Goal: Information Seeking & Learning: Learn about a topic

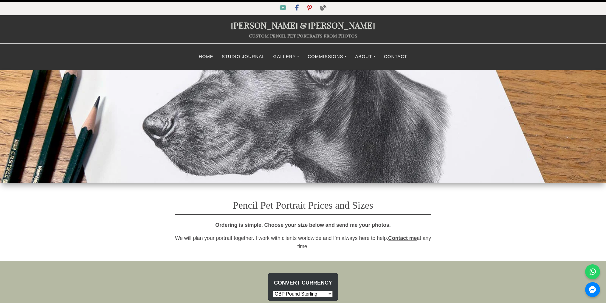
select select "GBP"
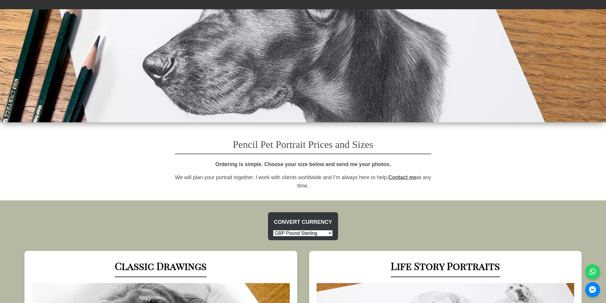
scroll to position [39, 0]
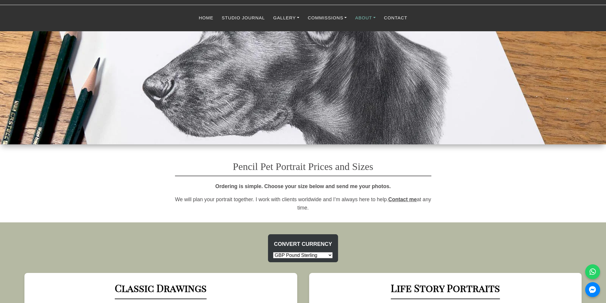
click at [360, 15] on link "About" at bounding box center [365, 18] width 29 height 12
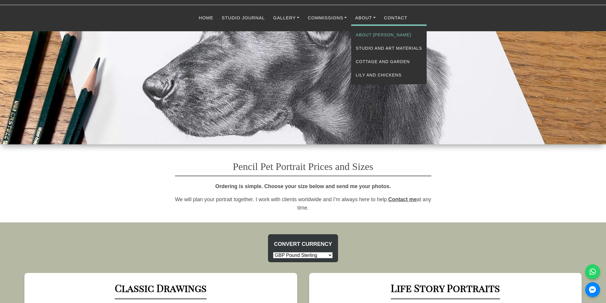
click at [367, 34] on link "About [PERSON_NAME]" at bounding box center [388, 34] width 75 height 13
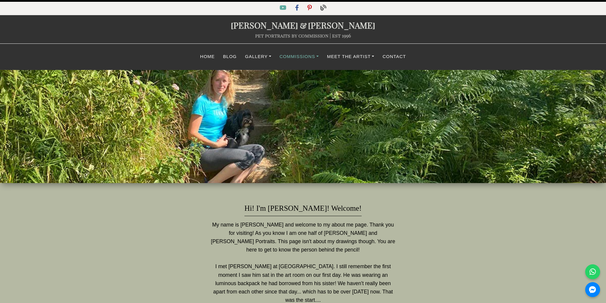
click at [293, 55] on link "Commissions" at bounding box center [298, 57] width 47 height 12
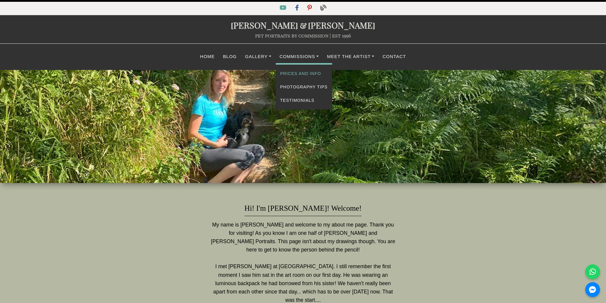
click at [292, 75] on link "Prices and Info" at bounding box center [304, 73] width 56 height 13
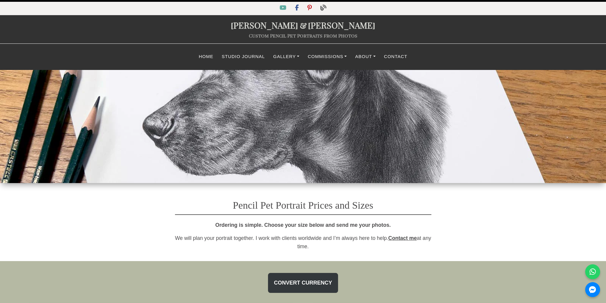
select select "GBP"
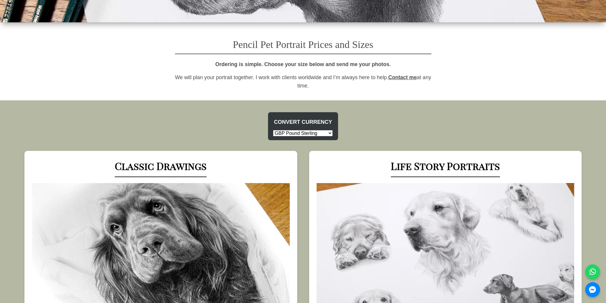
scroll to position [30, 0]
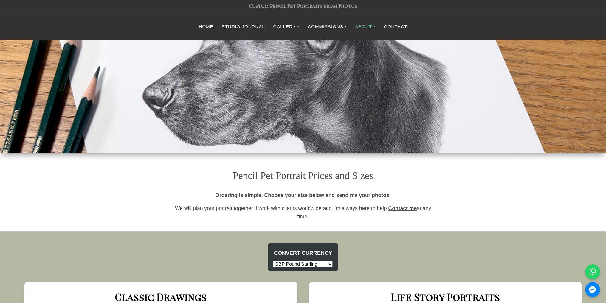
click at [369, 24] on link "About" at bounding box center [365, 27] width 29 height 12
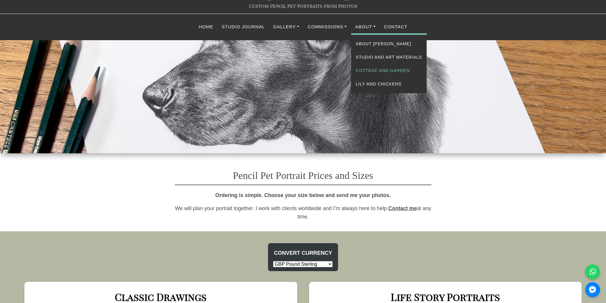
click at [370, 68] on link "Cottage and Garden" at bounding box center [388, 70] width 75 height 13
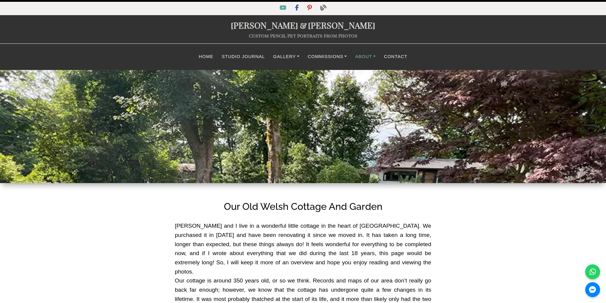
click at [370, 54] on link "About" at bounding box center [365, 57] width 29 height 12
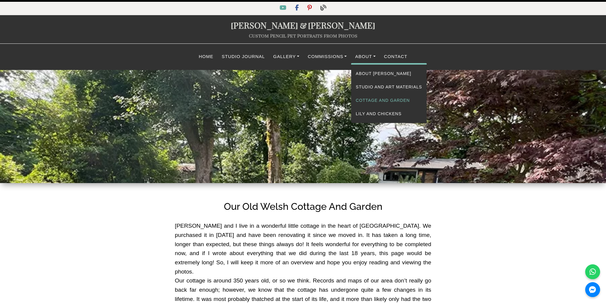
click at [368, 100] on link "Cottage and Garden" at bounding box center [388, 100] width 75 height 13
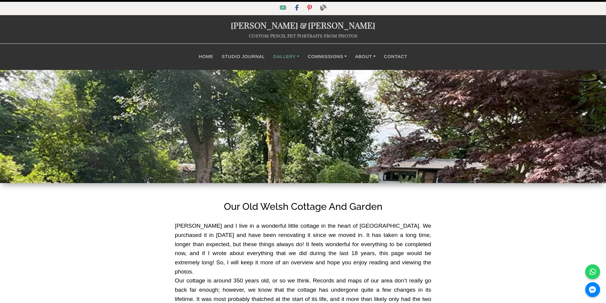
click at [288, 58] on link "Gallery" at bounding box center [286, 57] width 35 height 12
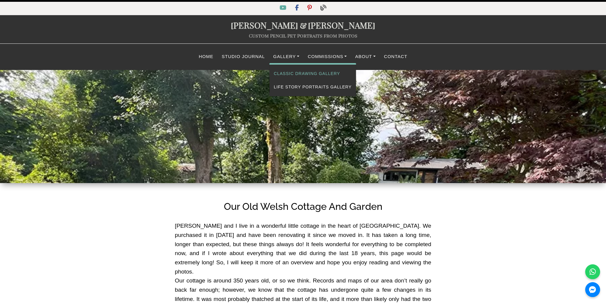
click at [291, 70] on link "Classic Drawing Gallery" at bounding box center [312, 73] width 87 height 13
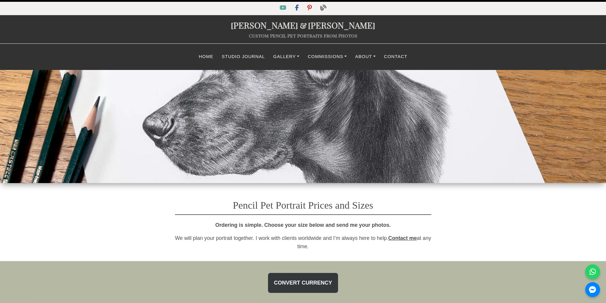
select select "GBP"
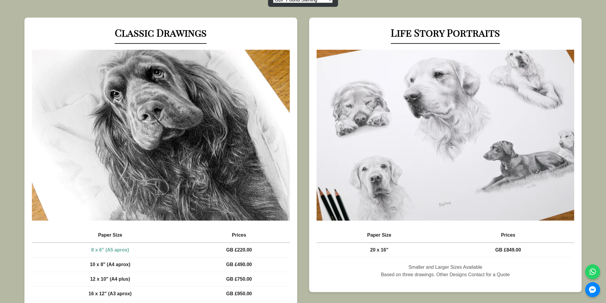
scroll to position [298, 0]
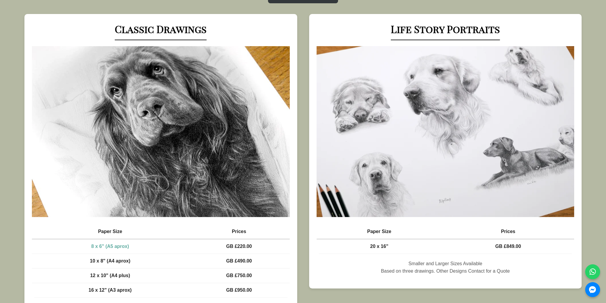
click at [392, 102] on img at bounding box center [446, 131] width 258 height 171
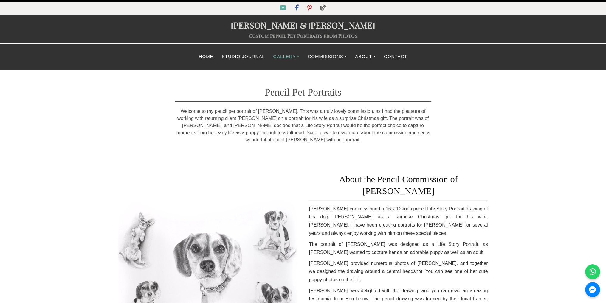
click at [288, 55] on link "Gallery" at bounding box center [286, 57] width 35 height 12
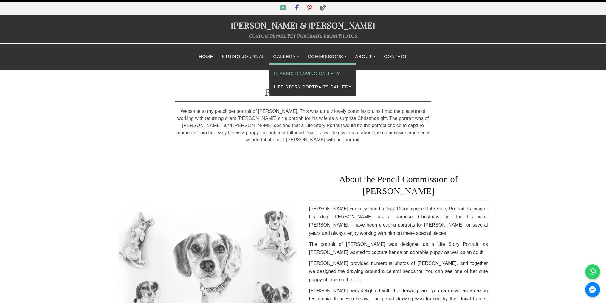
click at [296, 73] on link "Classic Drawing Gallery" at bounding box center [312, 73] width 87 height 13
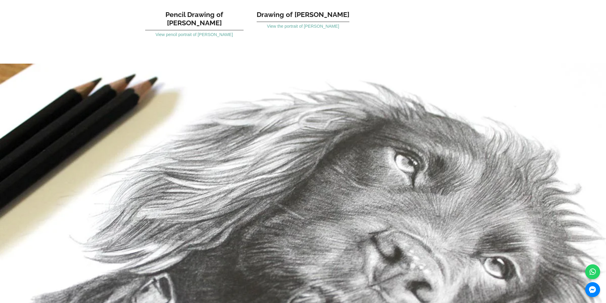
scroll to position [2325, 0]
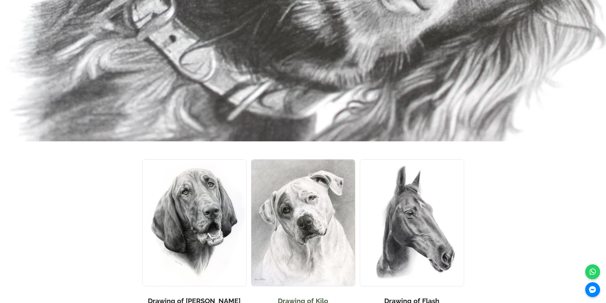
scroll to position [2652, 0]
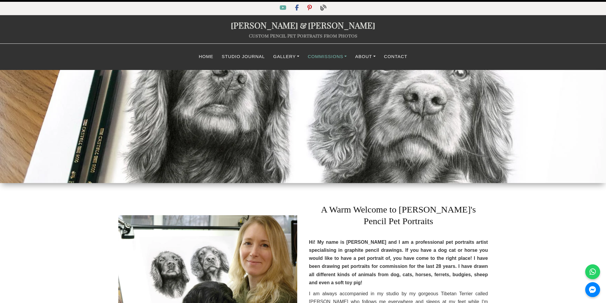
click at [321, 53] on link "Commissions" at bounding box center [326, 57] width 47 height 12
